Goal: Task Accomplishment & Management: Use online tool/utility

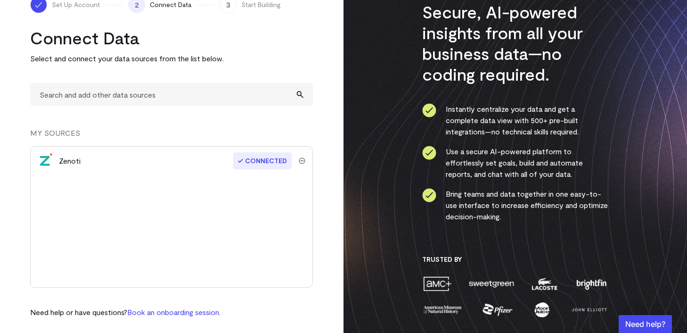
scroll to position [59, 0]
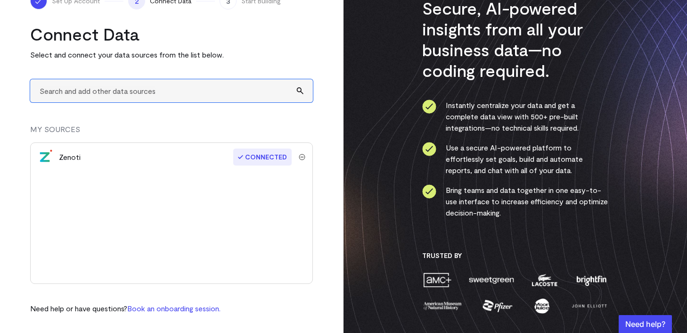
click at [166, 92] on input "text" at bounding box center [171, 90] width 283 height 23
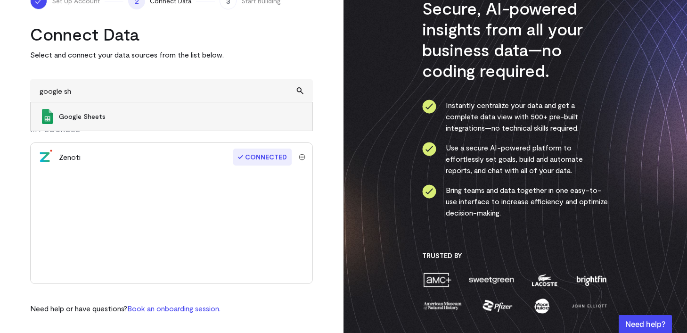
click at [139, 119] on span "Google Sheets" at bounding box center [181, 116] width 244 height 9
type input "Google Sheets"
